Goal: Transaction & Acquisition: Purchase product/service

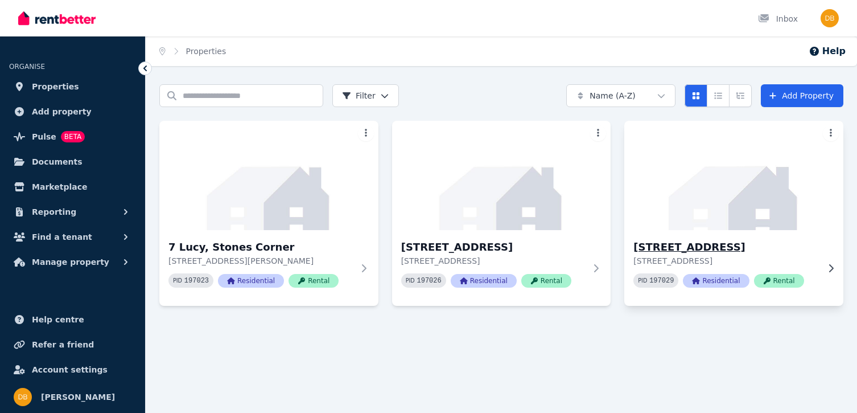
click at [769, 282] on span "Rental" at bounding box center [779, 281] width 50 height 14
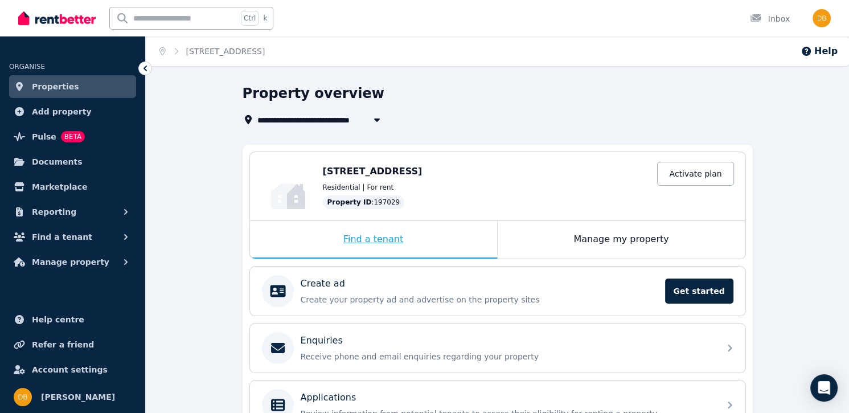
scroll to position [57, 0]
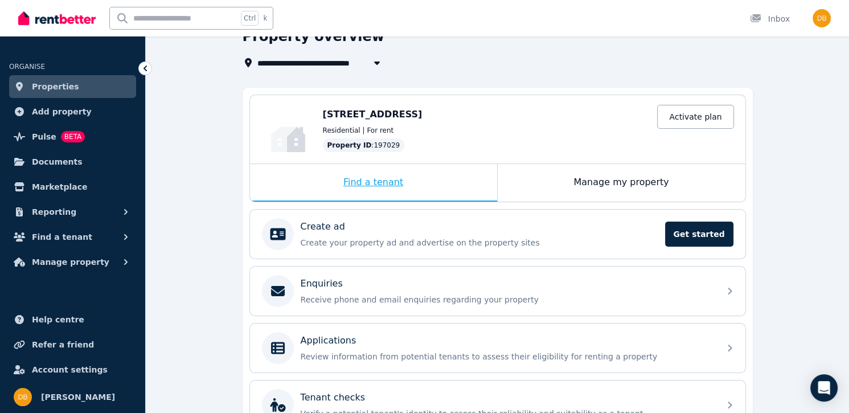
click at [366, 182] on div "Find a tenant" at bounding box center [373, 183] width 247 height 38
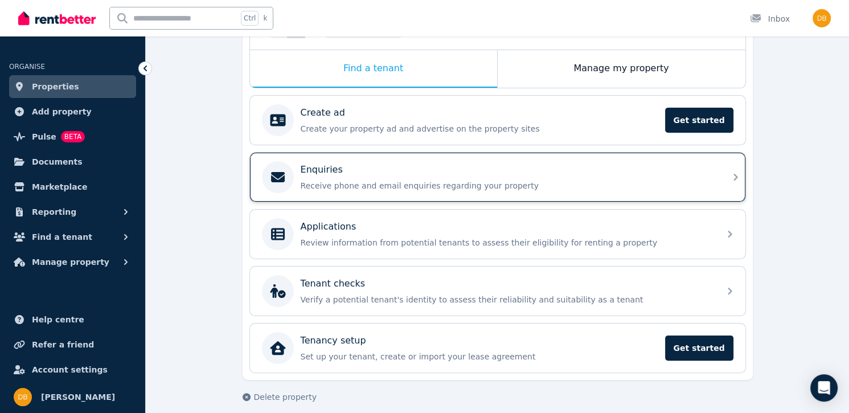
scroll to position [178, 0]
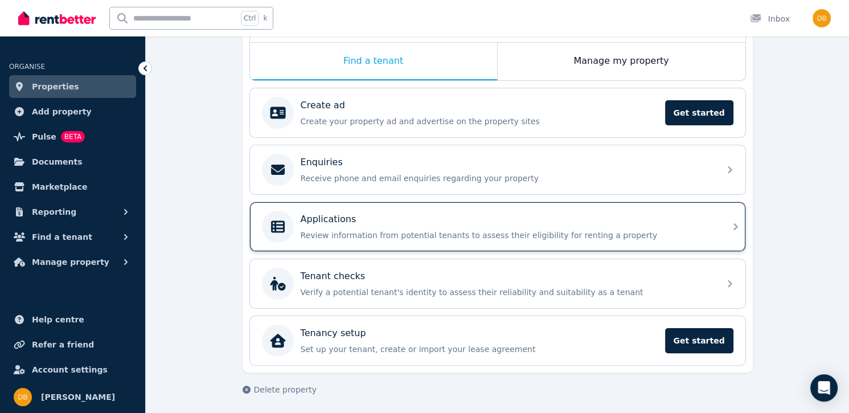
click at [735, 223] on icon at bounding box center [735, 226] width 4 height 7
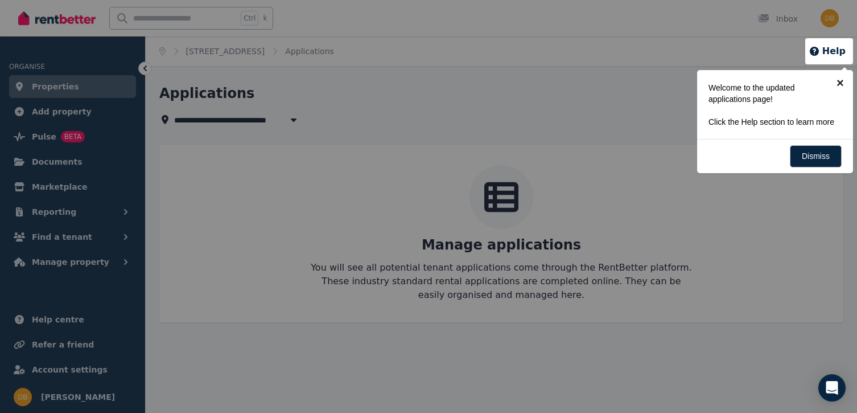
click at [841, 79] on link "×" at bounding box center [841, 83] width 26 height 26
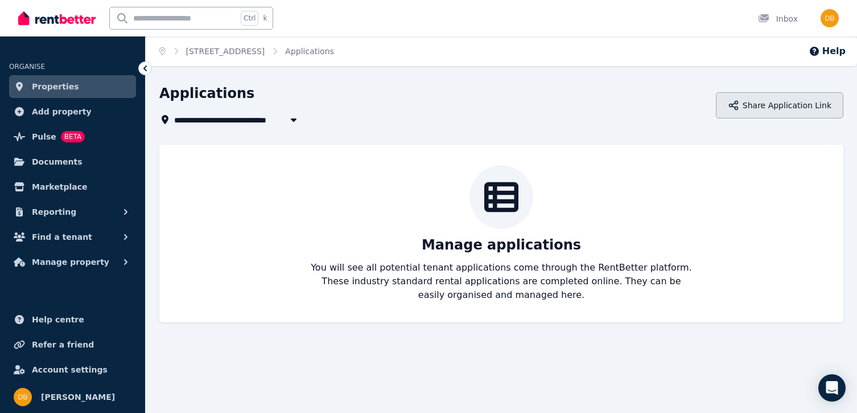
click at [757, 106] on button "Share Application Link" at bounding box center [780, 105] width 128 height 26
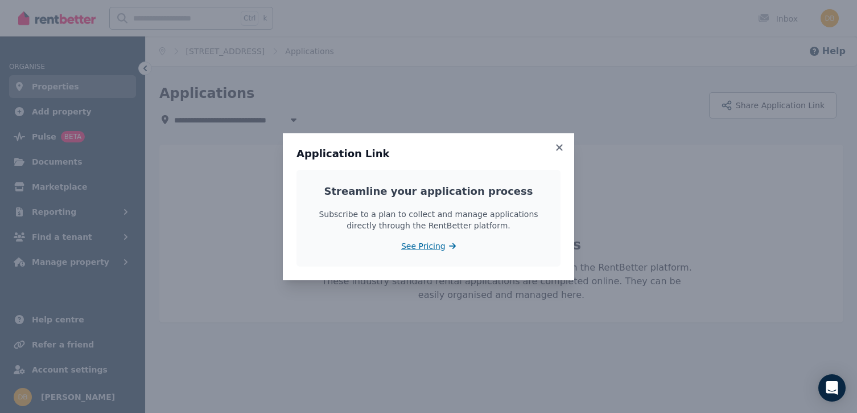
click at [439, 242] on span "See Pricing" at bounding box center [423, 245] width 44 height 11
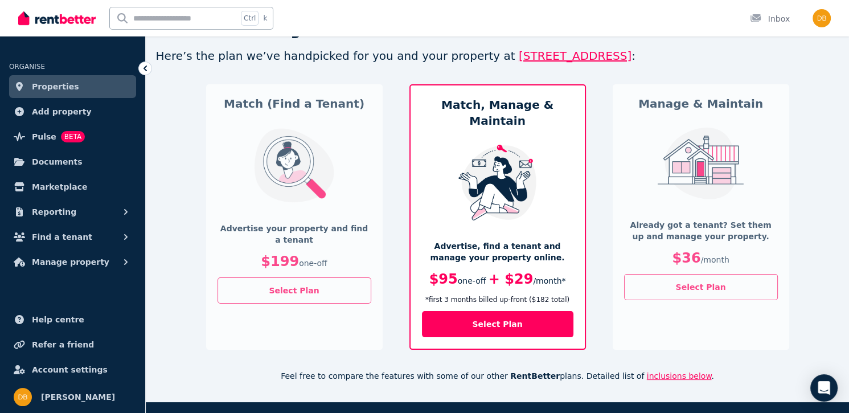
scroll to position [57, 0]
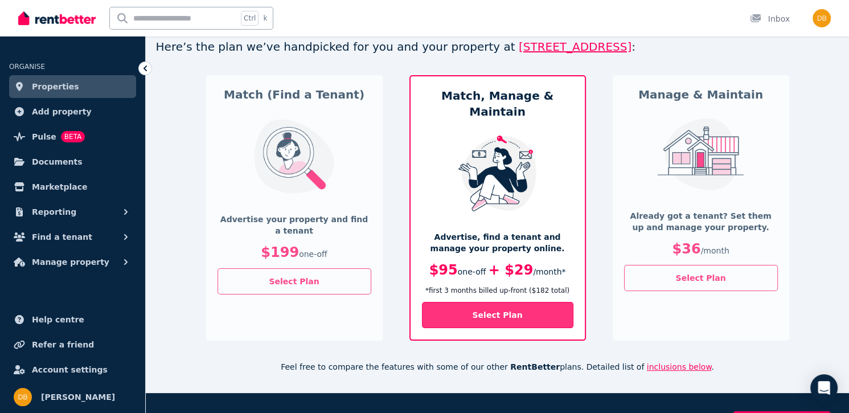
click at [491, 302] on button "Select Plan" at bounding box center [497, 315] width 151 height 26
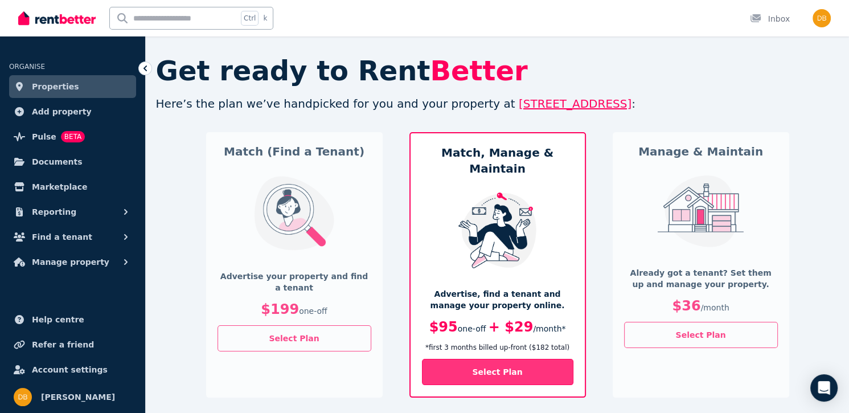
click at [508, 359] on button "Select Plan" at bounding box center [497, 372] width 151 height 26
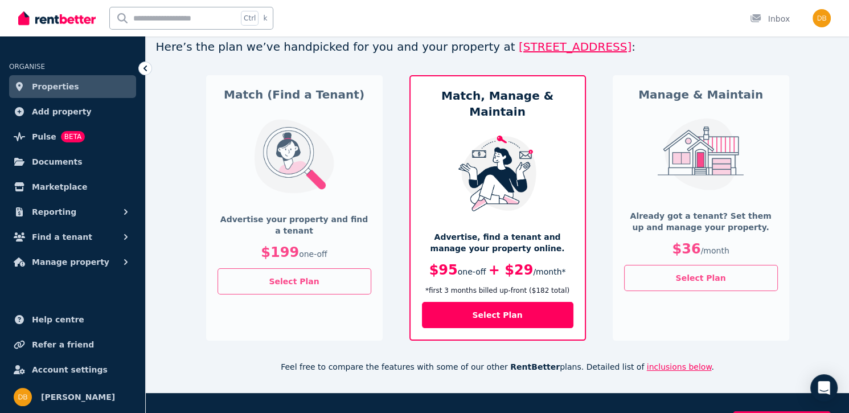
scroll to position [114, 0]
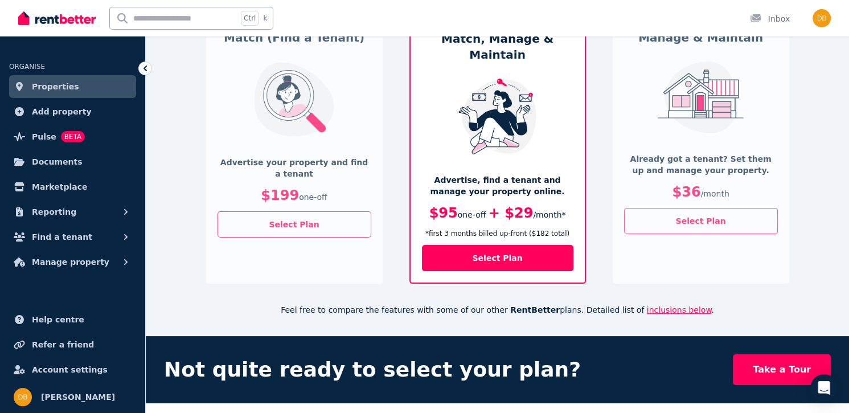
click at [647, 305] on span "inclusions below" at bounding box center [679, 309] width 65 height 9
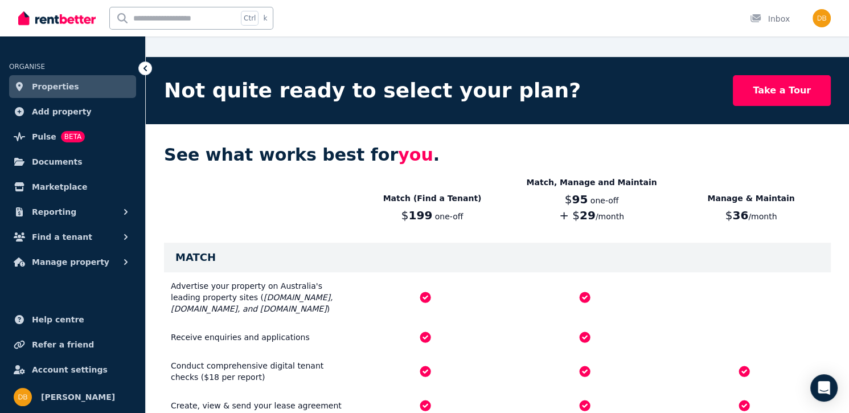
scroll to position [391, 0]
